Goal: Transaction & Acquisition: Purchase product/service

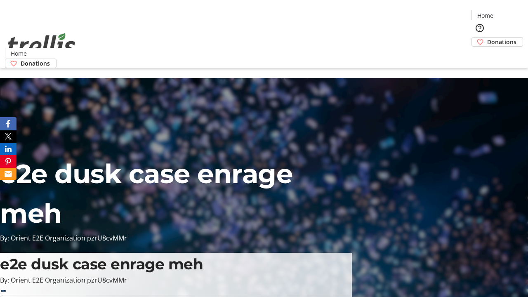
click at [487, 38] on span "Donations" at bounding box center [501, 42] width 29 height 9
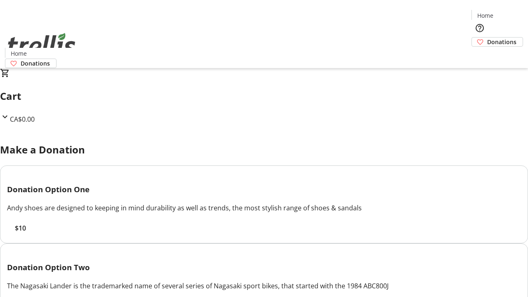
click at [26, 233] on span "$10" at bounding box center [20, 228] width 11 height 10
select select "CA"
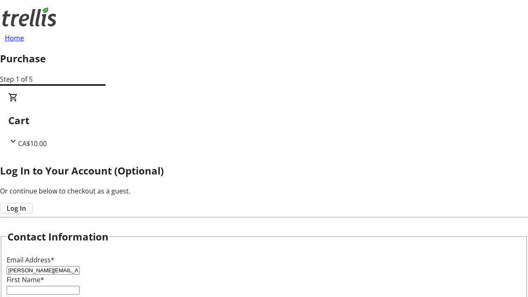
type input "[PERSON_NAME][EMAIL_ADDRESS][DOMAIN_NAME]"
type input "[PERSON_NAME]"
type input "[STREET_ADDRESS][PERSON_NAME]"
type input "Kelowna"
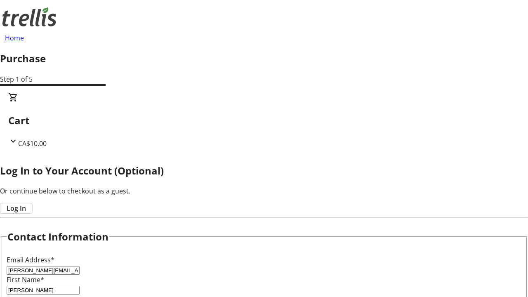
select select "BC"
type input "Kelowna"
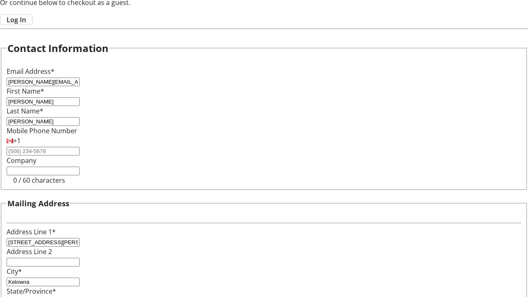
type input "V1Y 0C2"
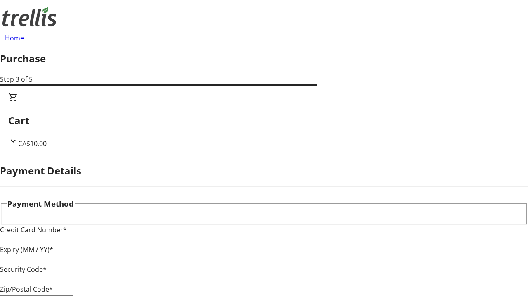
type input "V1Y 0C2"
